Goal: Task Accomplishment & Management: Use online tool/utility

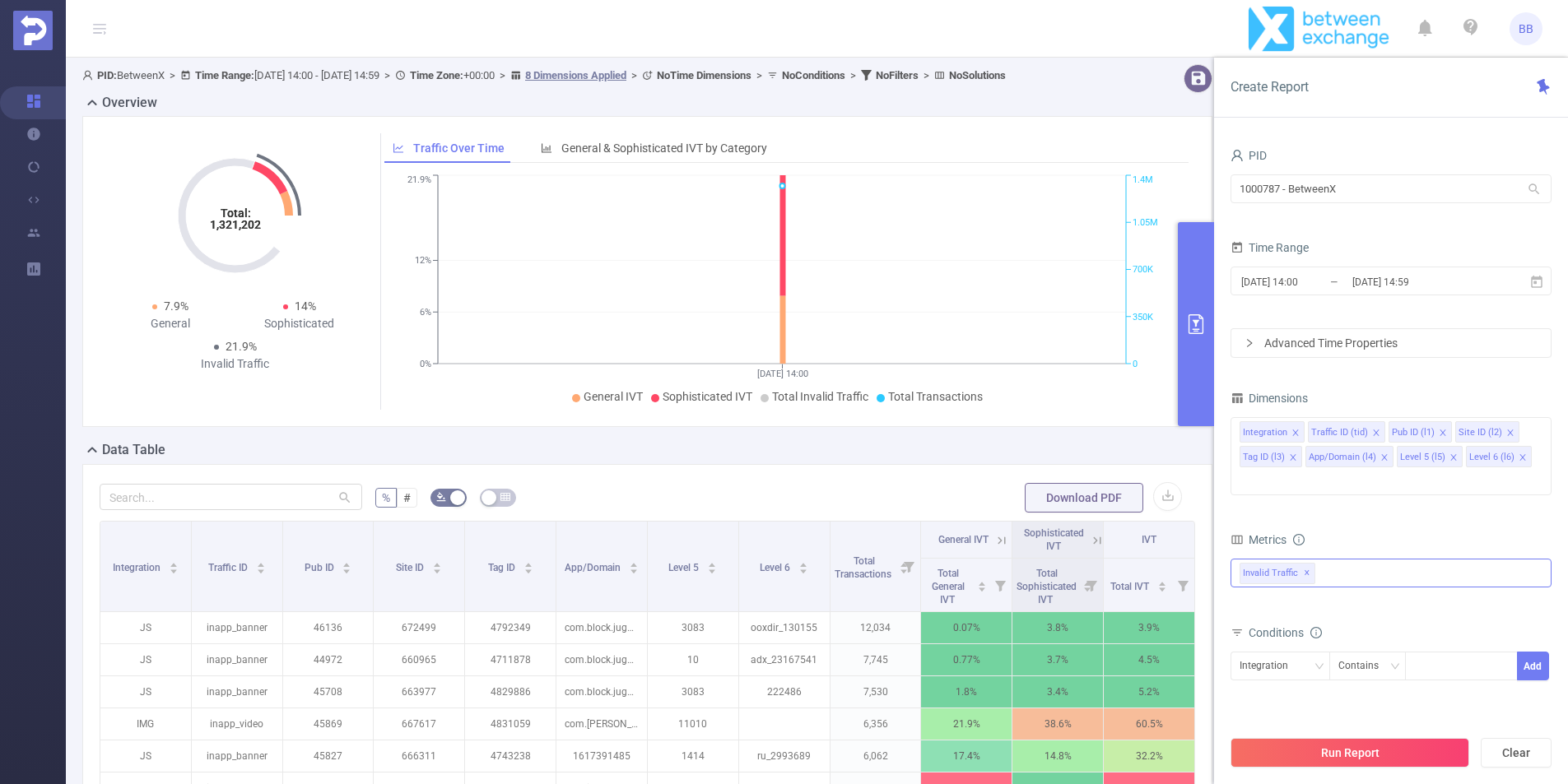
click at [1368, 559] on div "Invalid Traffic ✕" at bounding box center [1391, 573] width 321 height 29
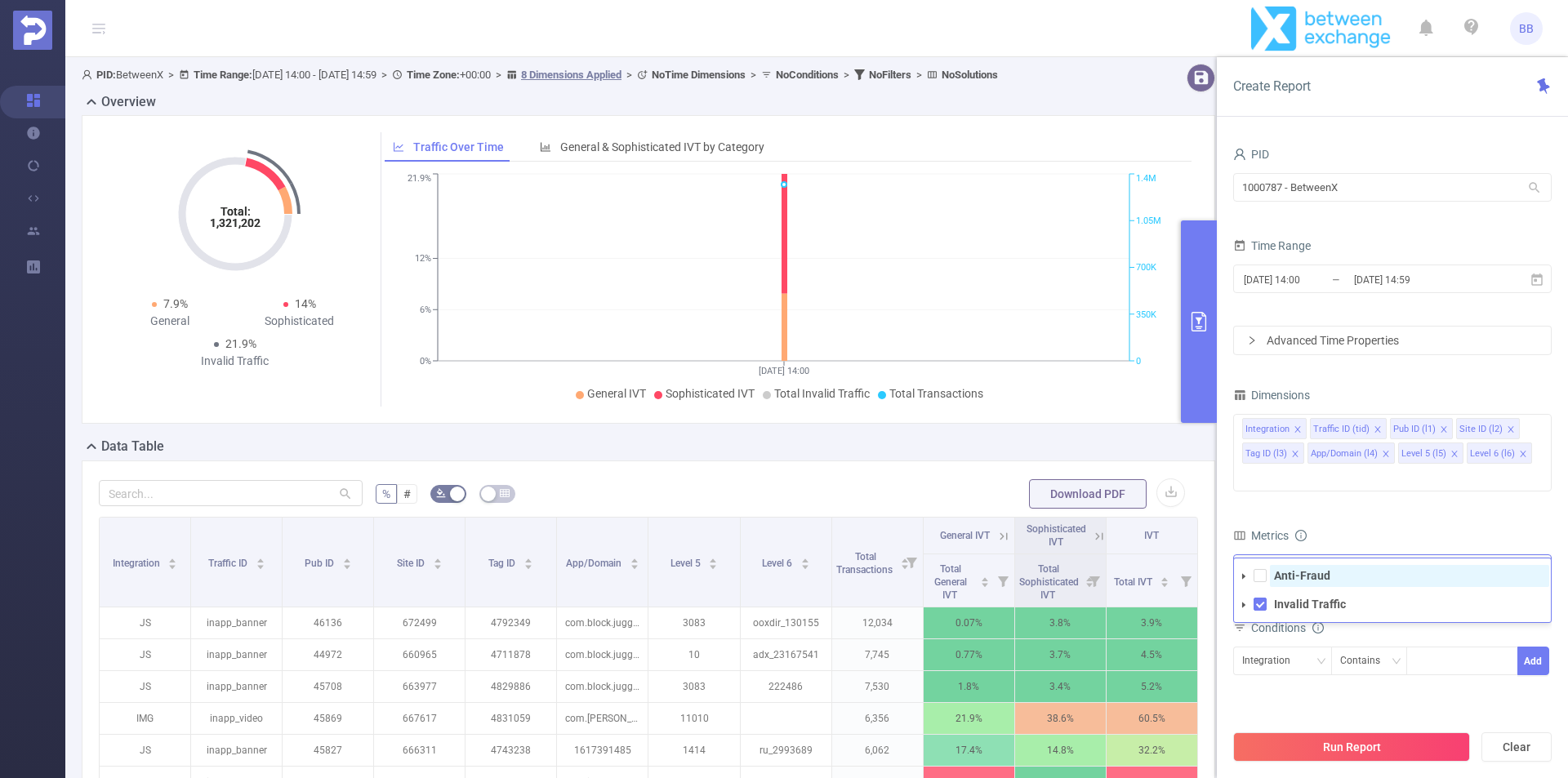
click at [1297, 569] on strong "Anti-Fraud" at bounding box center [1302, 576] width 56 height 13
click at [1331, 498] on form "Dimensions Integration Traffic ID (tid) Pub ID (l1) Site ID (l2) Tag ID (l3) Ap…" at bounding box center [1392, 590] width 319 height 412
click at [1440, 430] on icon "icon: close" at bounding box center [1444, 429] width 8 height 8
click at [1507, 430] on icon "icon: close" at bounding box center [1511, 429] width 8 height 8
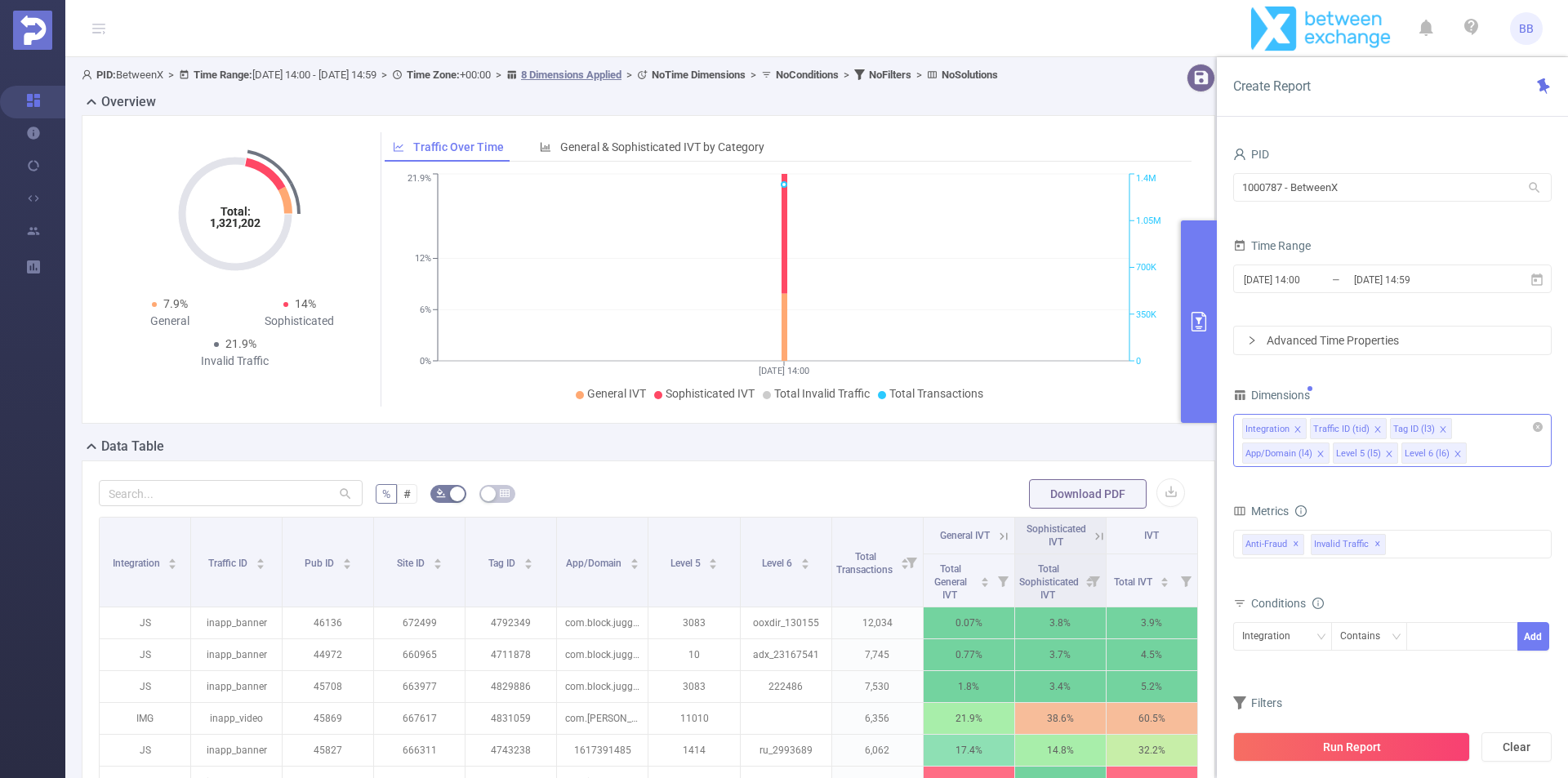
click at [1439, 430] on icon "icon: close" at bounding box center [1443, 429] width 8 height 8
click at [1439, 430] on div "App/Domain (l4)" at bounding box center [1427, 429] width 67 height 21
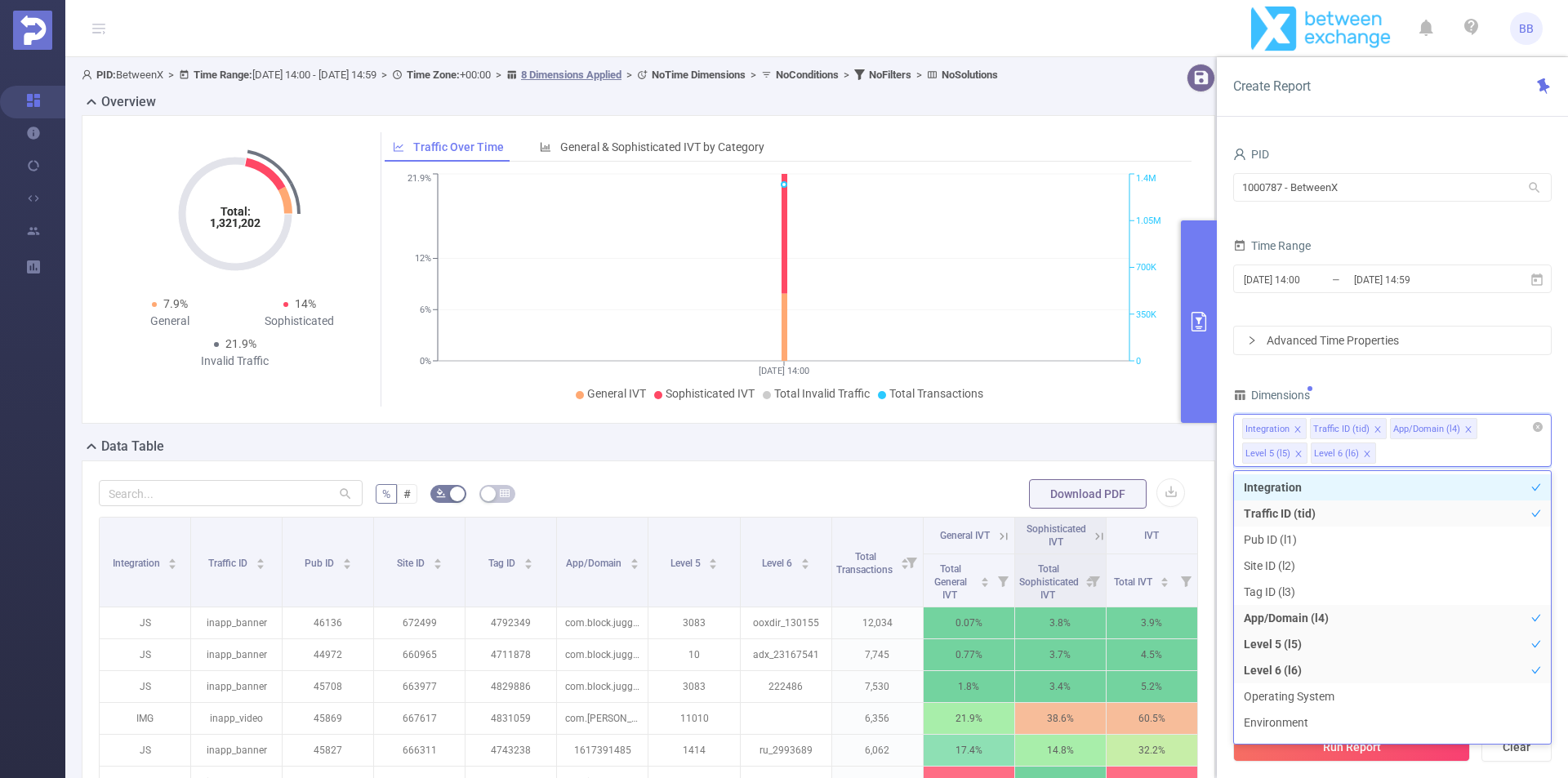
click at [1465, 430] on icon "icon: close" at bounding box center [1468, 429] width 6 height 6
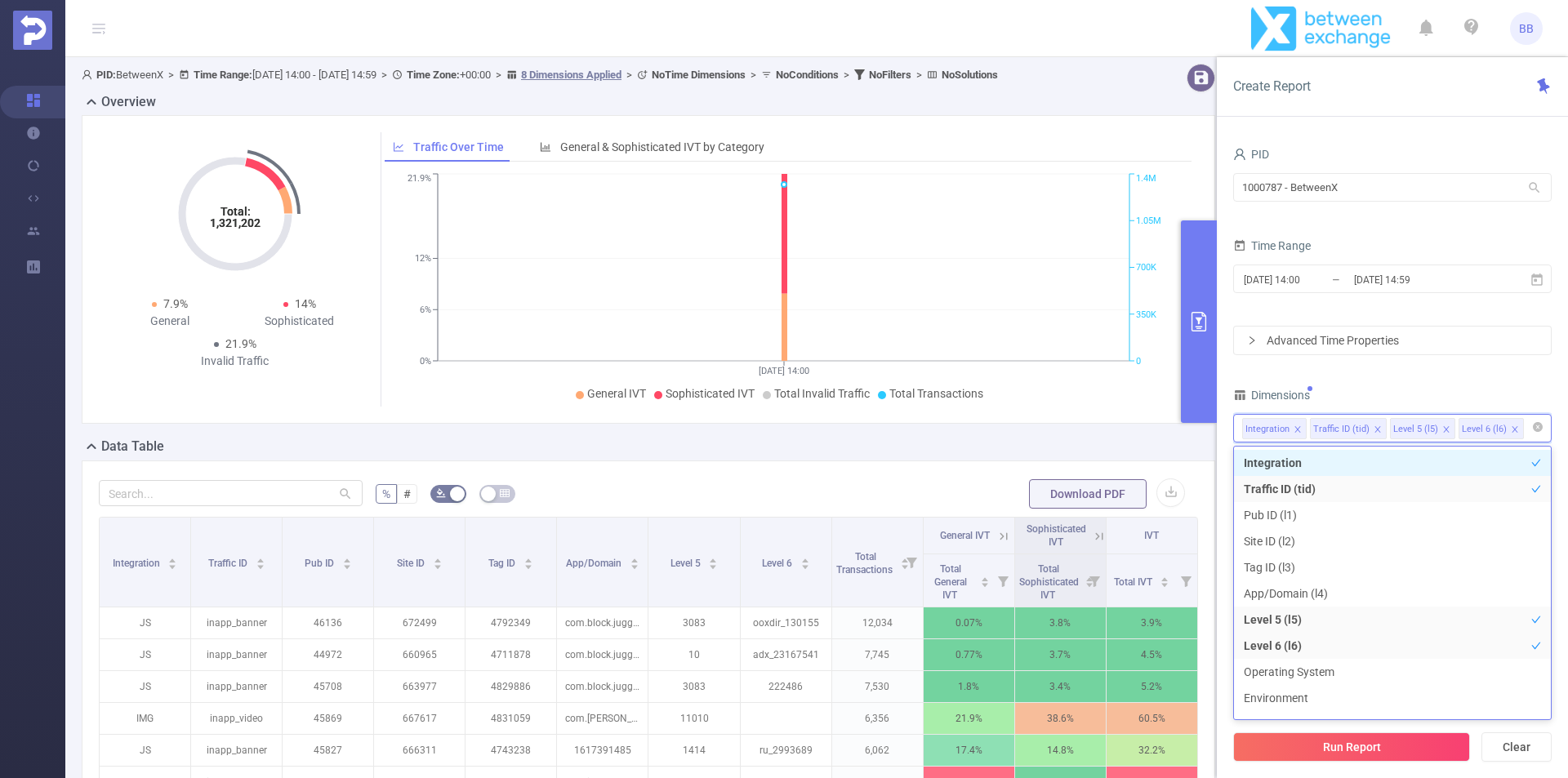
click at [1445, 429] on icon "icon: close" at bounding box center [1446, 429] width 8 height 8
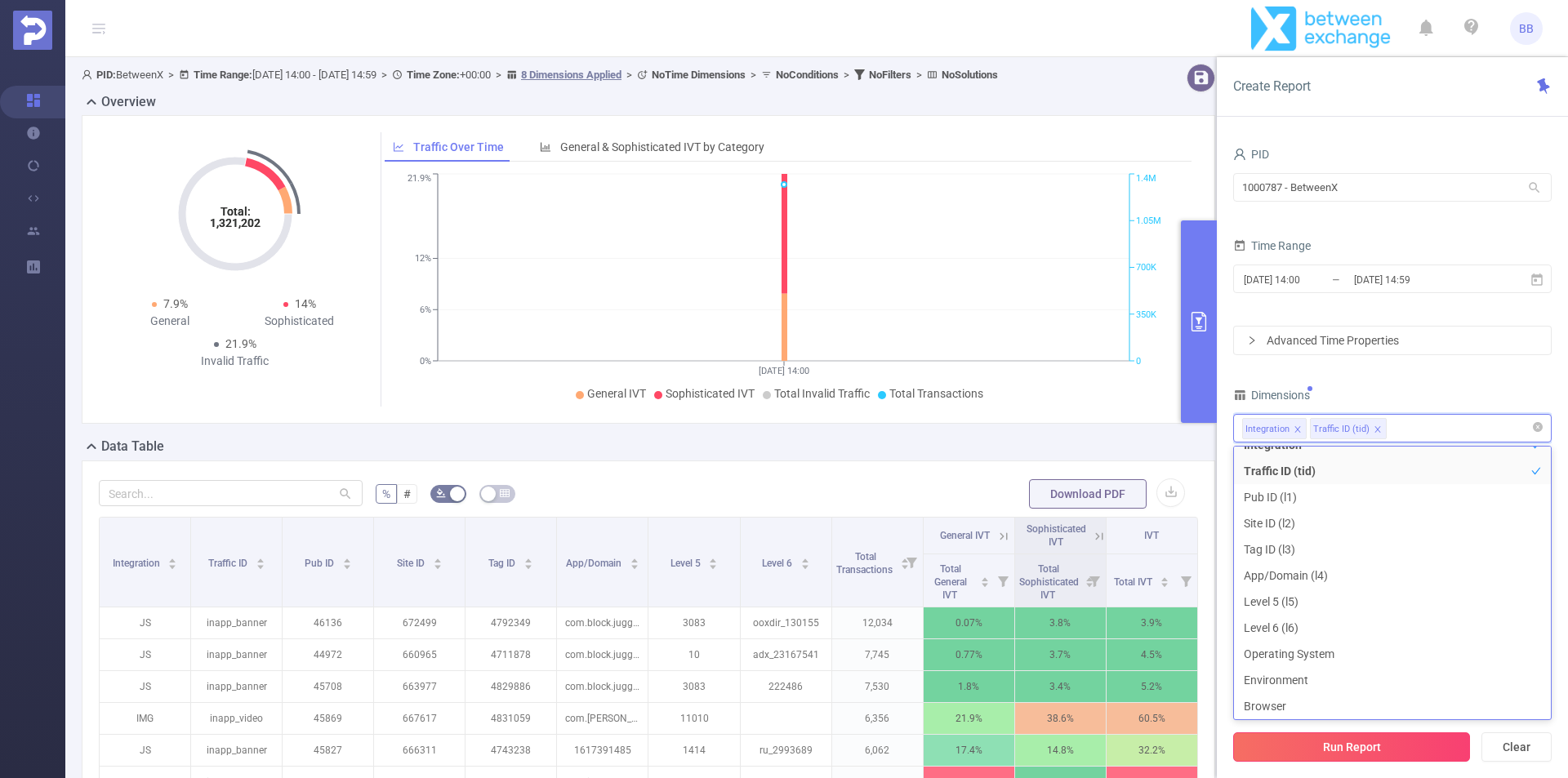
click at [1375, 748] on button "Run Report" at bounding box center [1352, 748] width 237 height 30
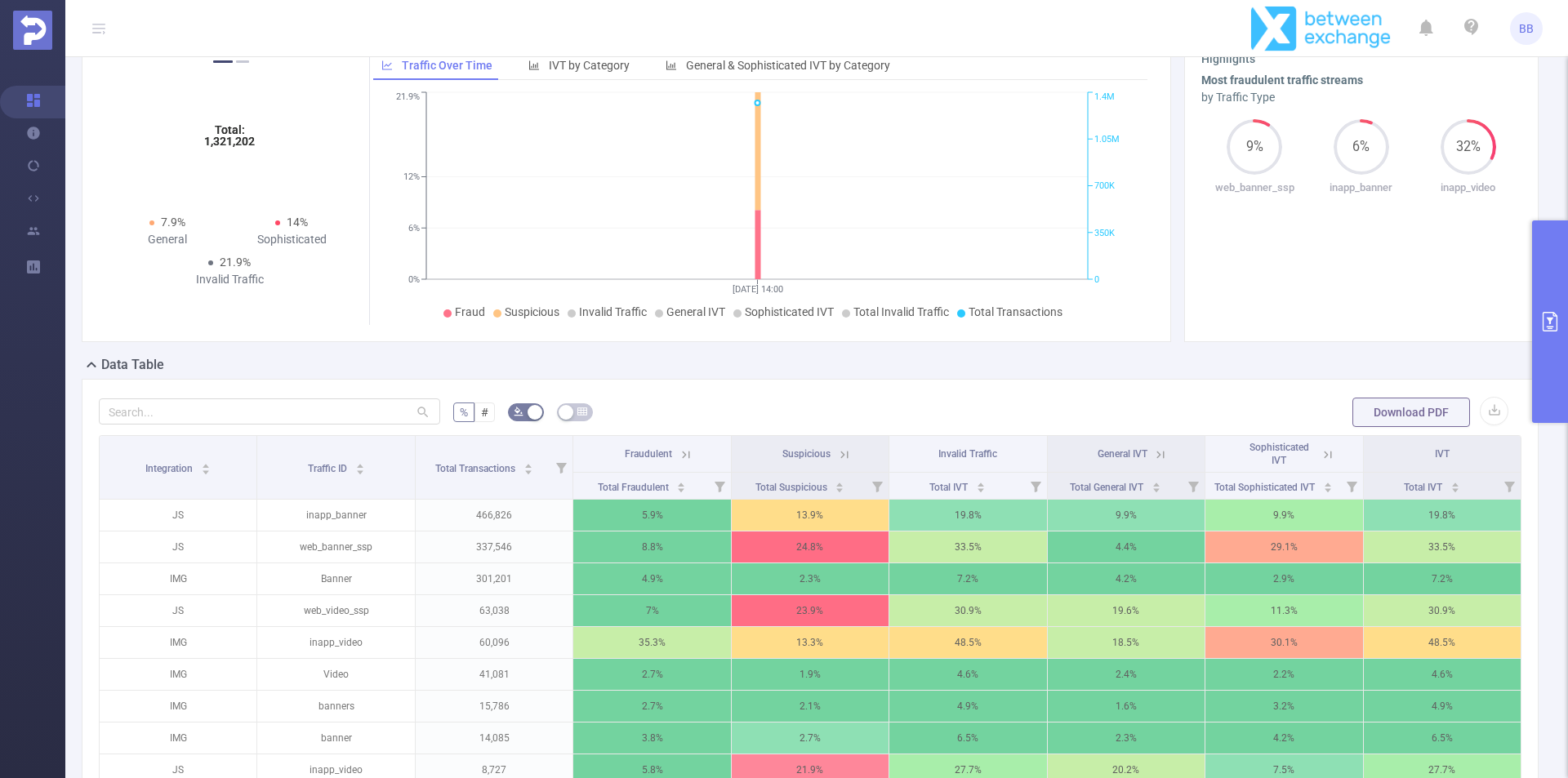
scroll to position [111, 0]
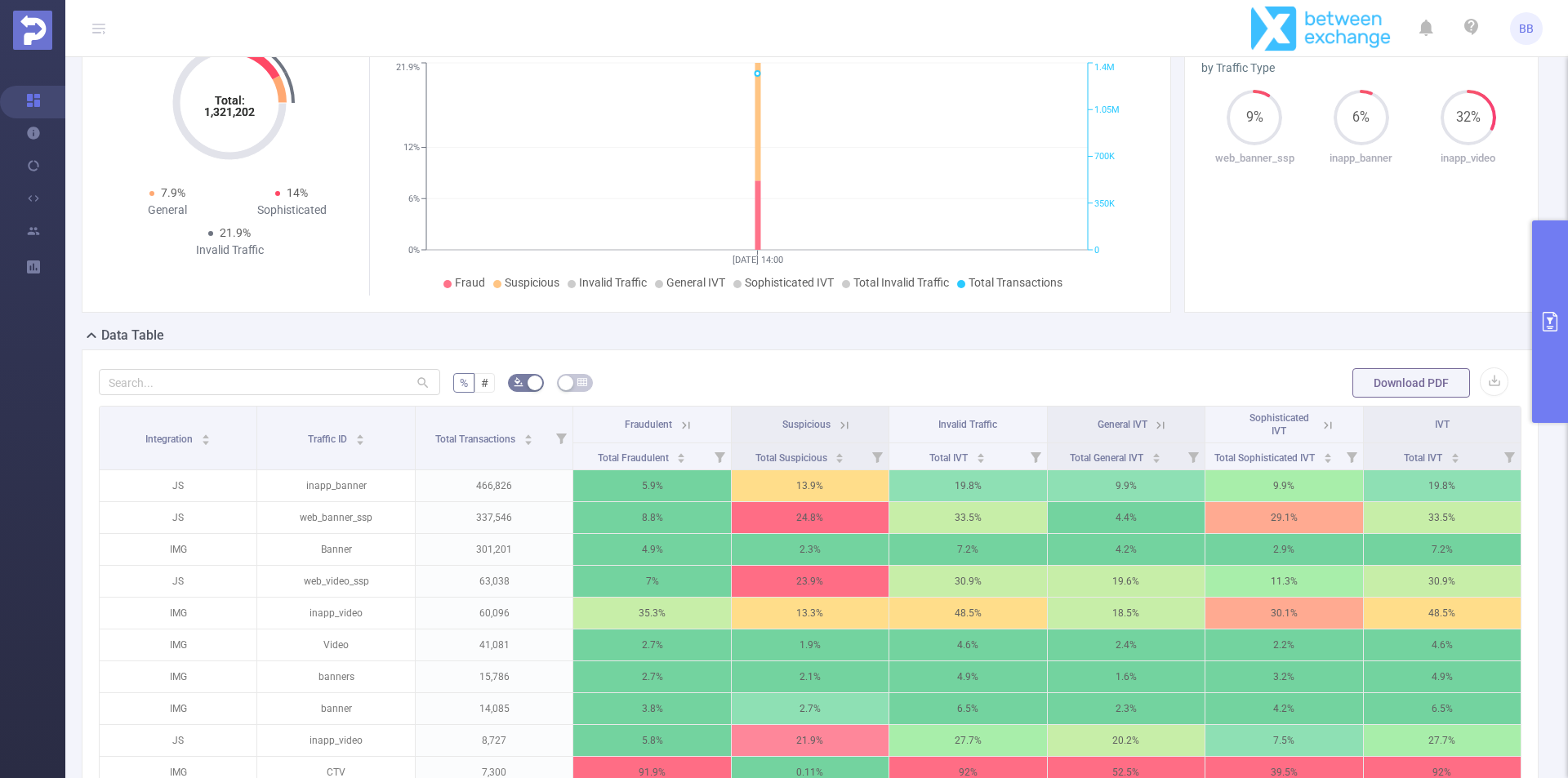
click at [1321, 424] on icon at bounding box center [1329, 425] width 15 height 15
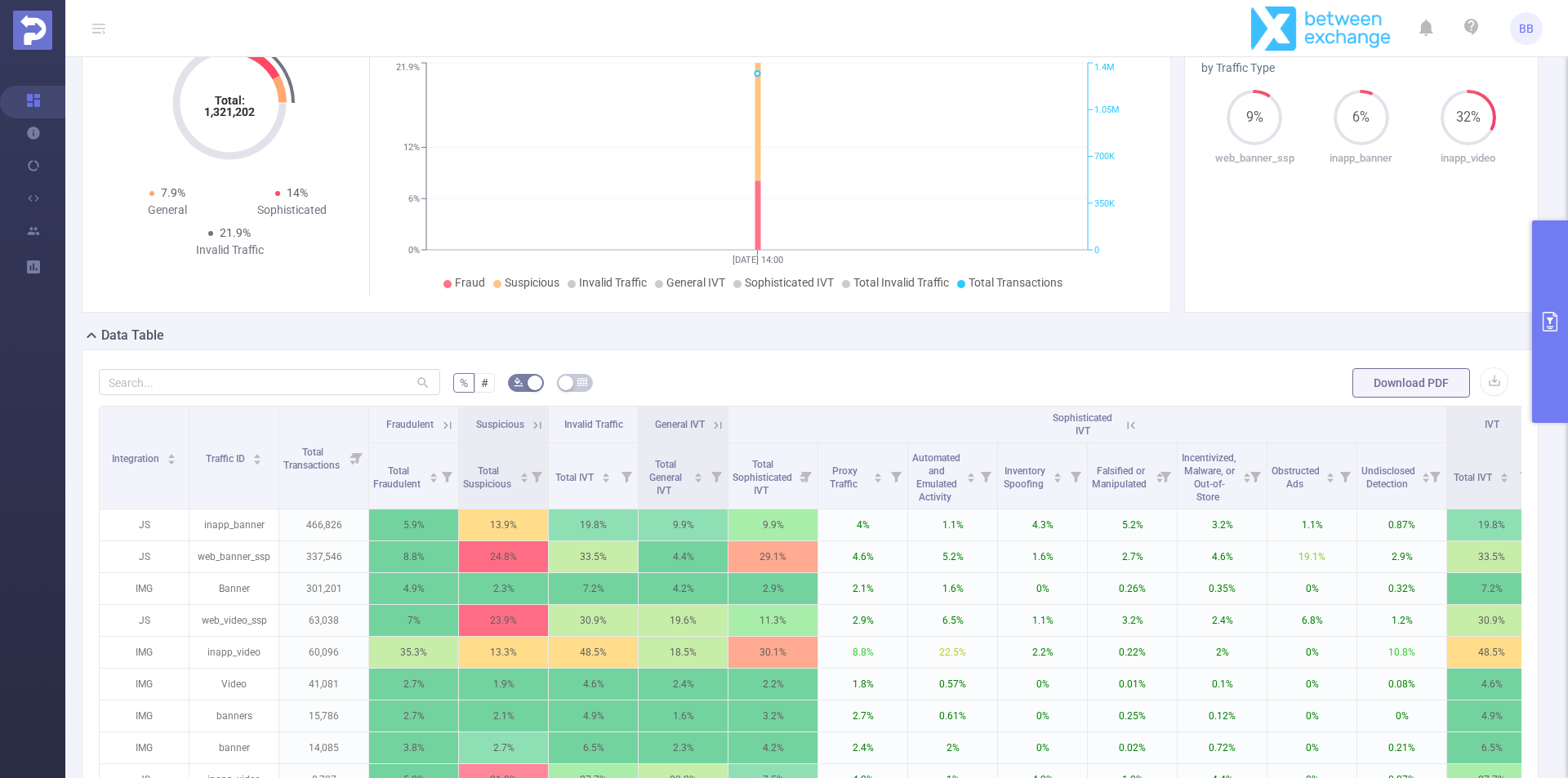
click at [442, 424] on icon at bounding box center [447, 425] width 15 height 15
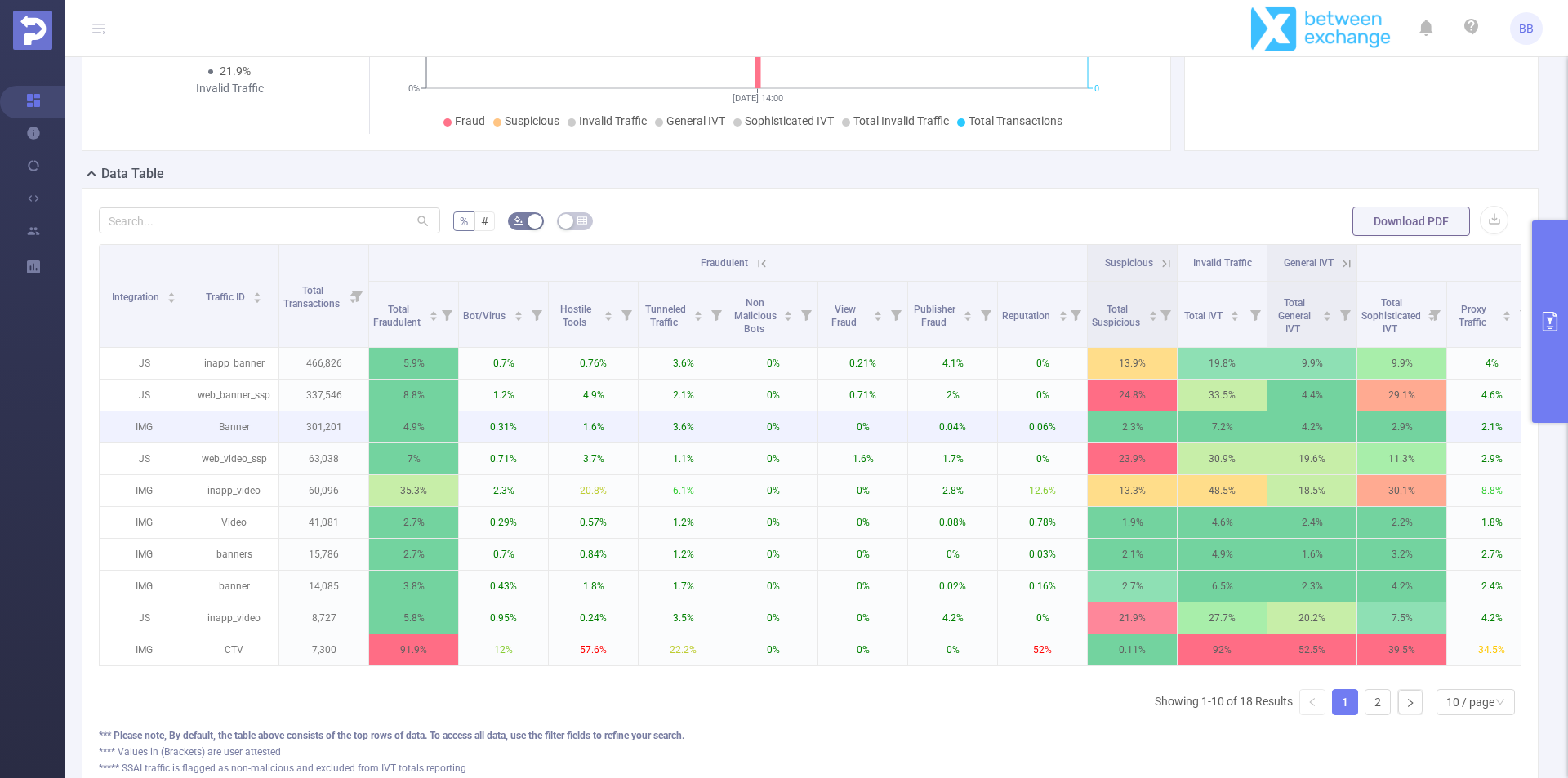
scroll to position [274, 0]
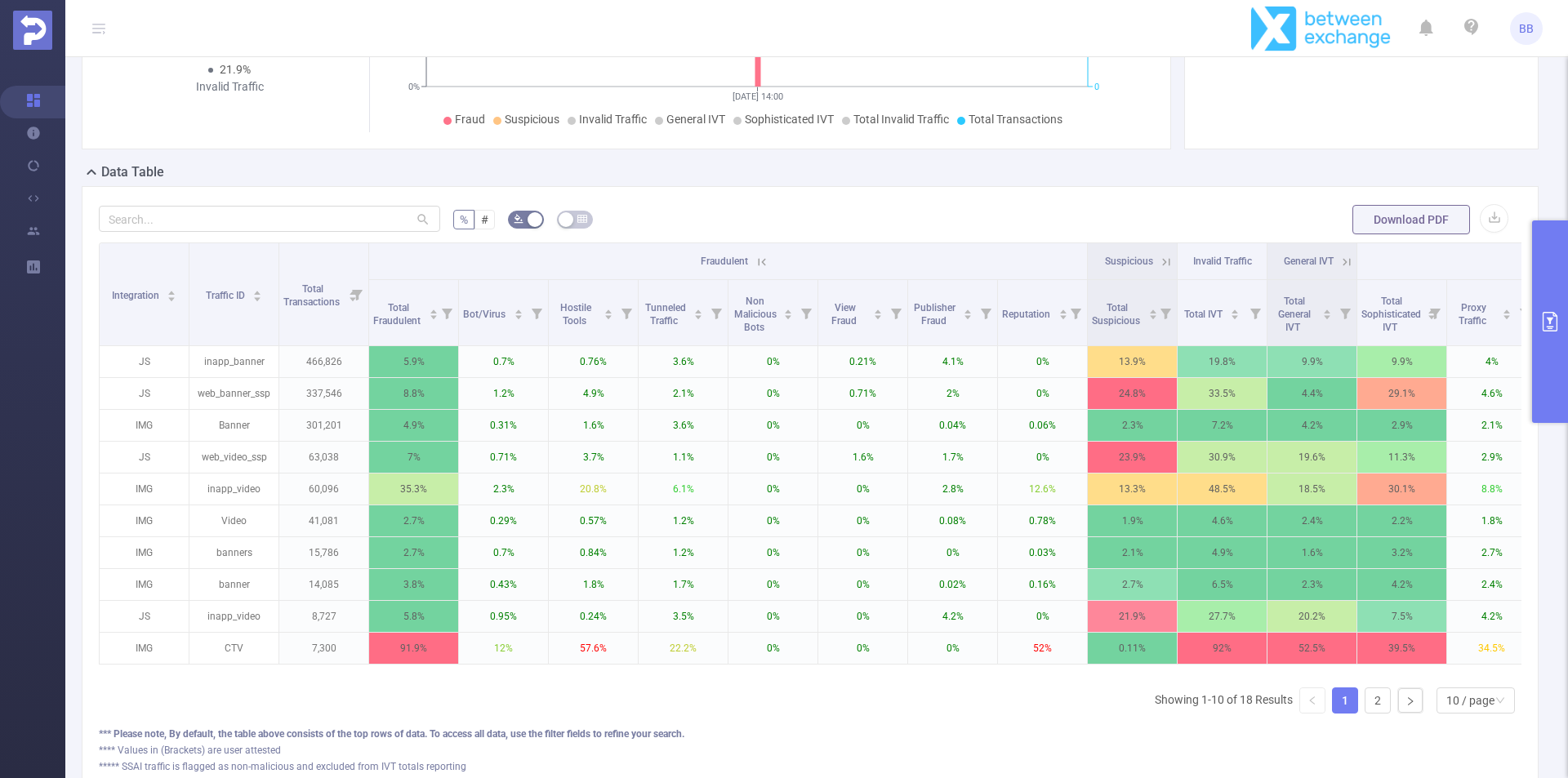
click at [1477, 164] on div "Data Table" at bounding box center [816, 174] width 1470 height 23
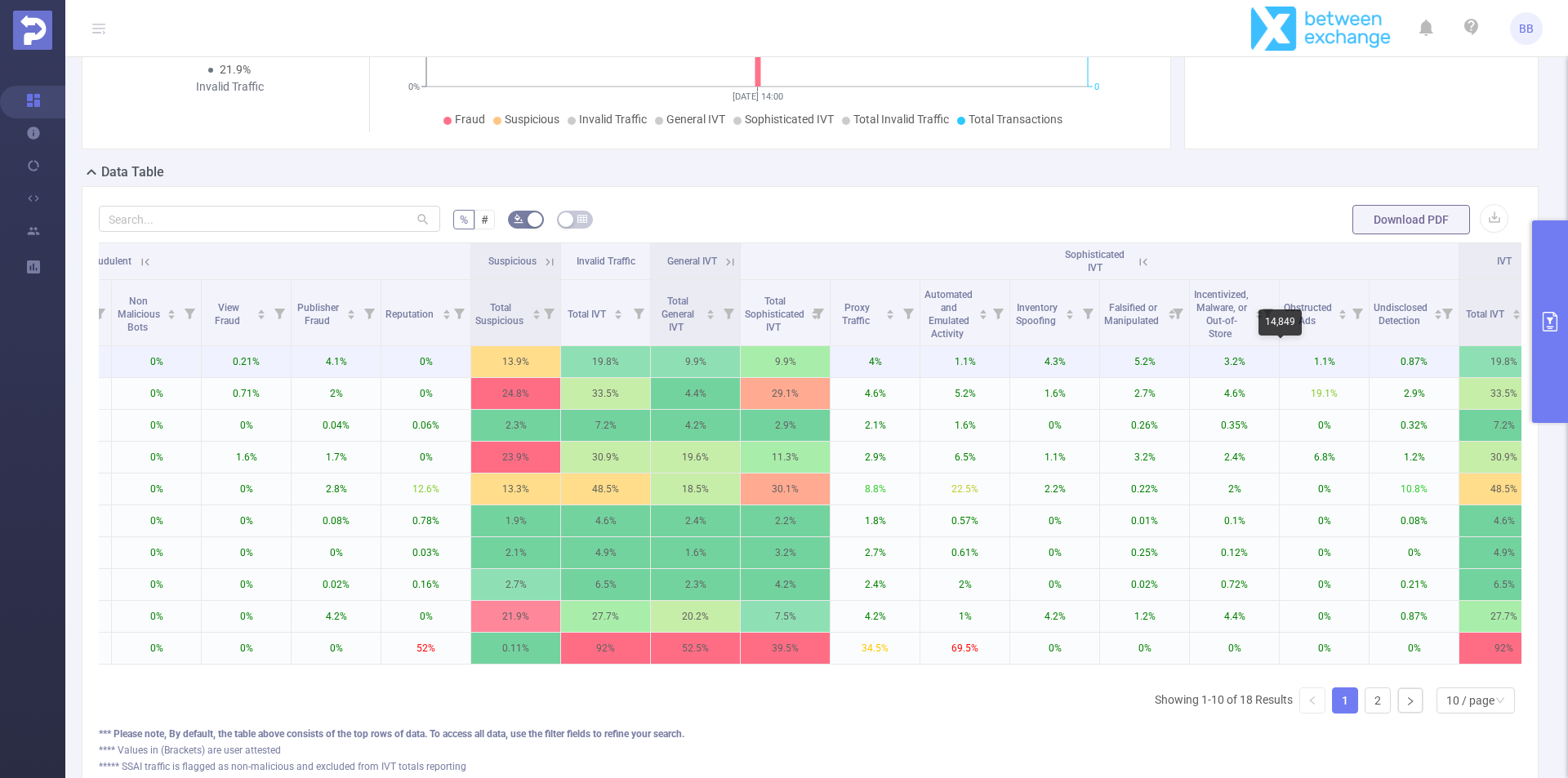
scroll to position [0, 660]
